Goal: Information Seeking & Learning: Learn about a topic

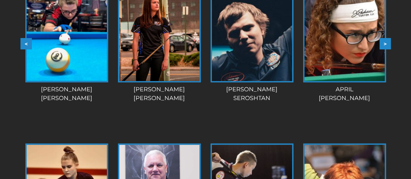
scroll to position [677, 0]
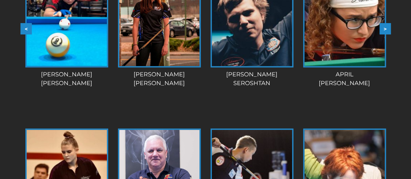
click at [346, 74] on div "April Larson" at bounding box center [344, 79] width 87 height 18
click at [337, 51] on img at bounding box center [345, 18] width 80 height 95
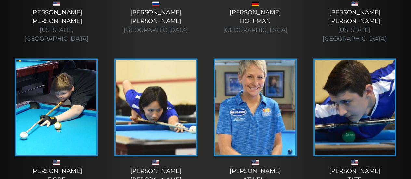
scroll to position [606, 0]
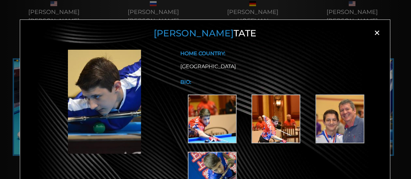
scroll to position [49, 0]
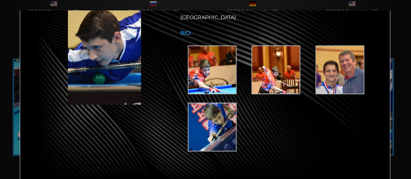
click at [211, 76] on img at bounding box center [212, 70] width 49 height 49
click at [362, 68] on img at bounding box center [340, 70] width 49 height 49
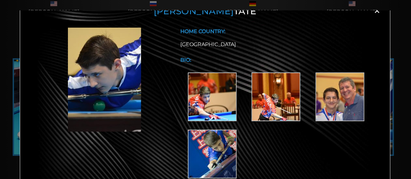
scroll to position [0, 0]
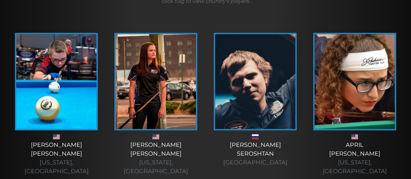
scroll to position [159, 0]
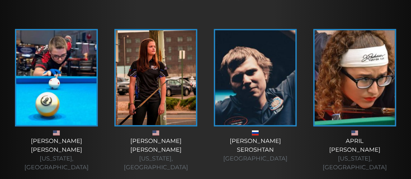
click at [356, 93] on img at bounding box center [355, 77] width 80 height 95
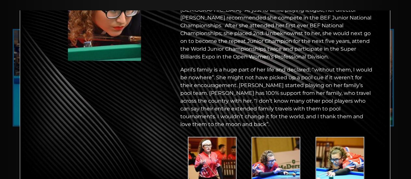
scroll to position [119, 0]
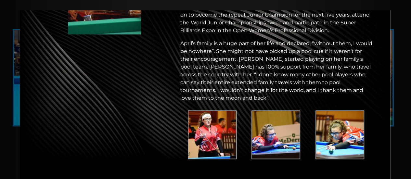
click at [216, 125] on img at bounding box center [212, 135] width 49 height 49
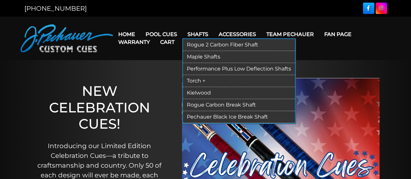
click at [203, 35] on link "Shafts" at bounding box center [197, 34] width 31 height 17
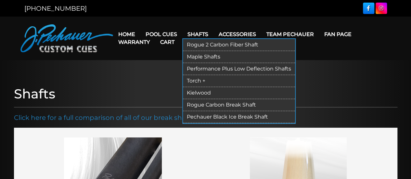
click at [189, 92] on link "Kielwood" at bounding box center [239, 93] width 112 height 12
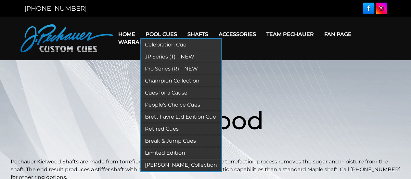
click at [161, 67] on link "Pro Series (R) – NEW" at bounding box center [181, 69] width 80 height 12
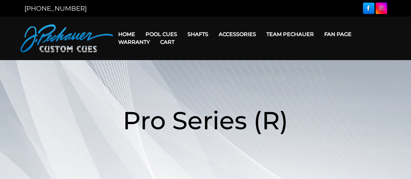
click at [161, 35] on link "Cart" at bounding box center [167, 42] width 25 height 17
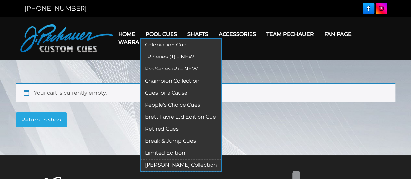
click at [165, 56] on link "JP Series (T) – NEW" at bounding box center [181, 57] width 80 height 12
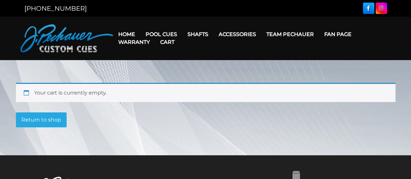
click at [304, 34] on link "Team Pechauer" at bounding box center [290, 34] width 58 height 17
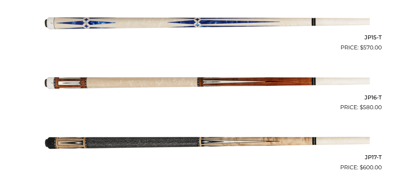
scroll to position [1048, 0]
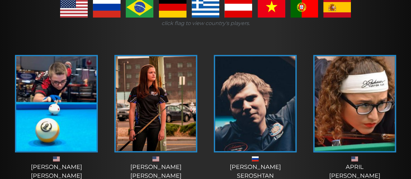
scroll to position [163, 0]
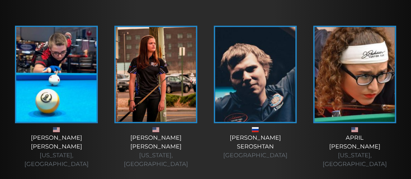
click at [50, 141] on div "[PERSON_NAME] [US_STATE], [GEOGRAPHIC_DATA]" at bounding box center [56, 151] width 86 height 35
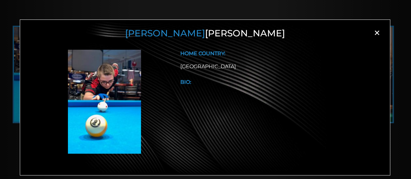
click at [104, 89] on img at bounding box center [104, 102] width 73 height 104
click at [105, 88] on img at bounding box center [104, 102] width 73 height 104
click at [105, 87] on img at bounding box center [104, 102] width 73 height 104
drag, startPoint x: 378, startPoint y: 32, endPoint x: 371, endPoint y: 28, distance: 7.9
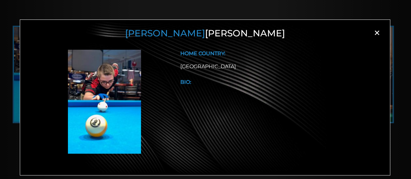
click at [375, 34] on span "×" at bounding box center [377, 33] width 10 height 10
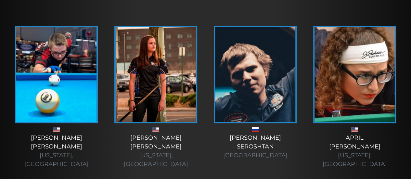
click at [75, 70] on img at bounding box center [56, 74] width 80 height 95
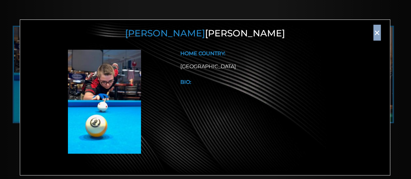
click at [377, 31] on span "×" at bounding box center [377, 33] width 10 height 10
